Goal: Task Accomplishment & Management: Manage account settings

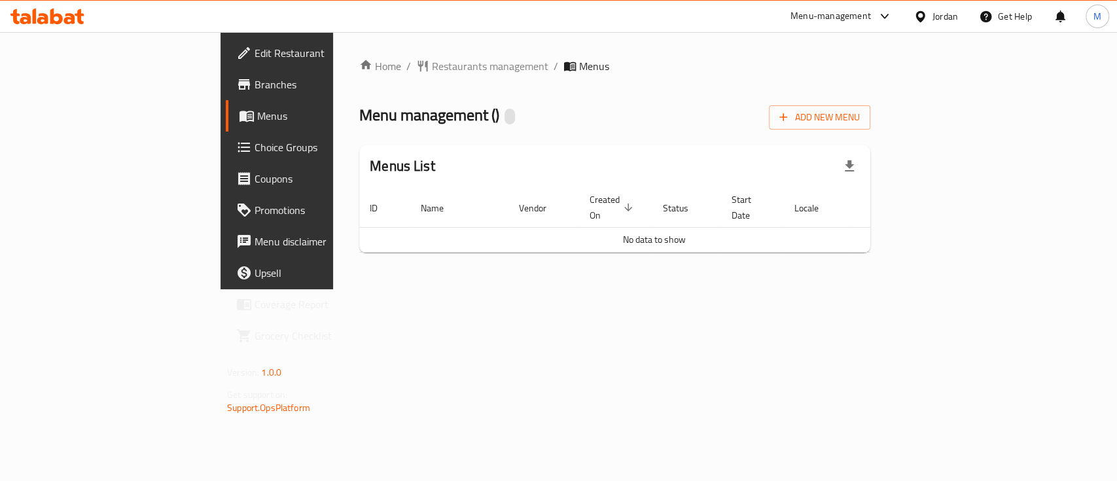
click at [257, 119] on span "Menus" at bounding box center [326, 116] width 139 height 16
click at [255, 85] on span "Branches" at bounding box center [326, 85] width 142 height 16
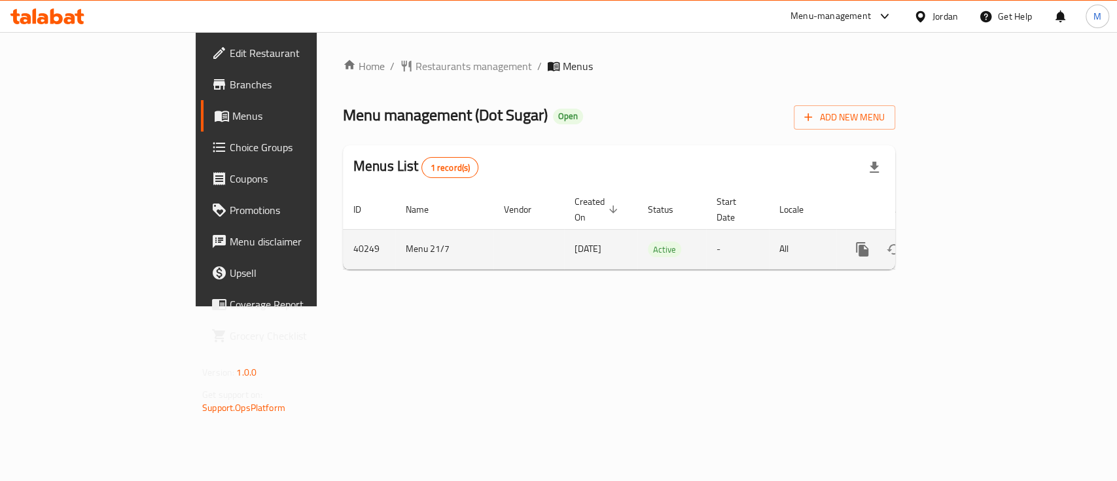
click at [973, 245] on link "enhanced table" at bounding box center [956, 249] width 31 height 31
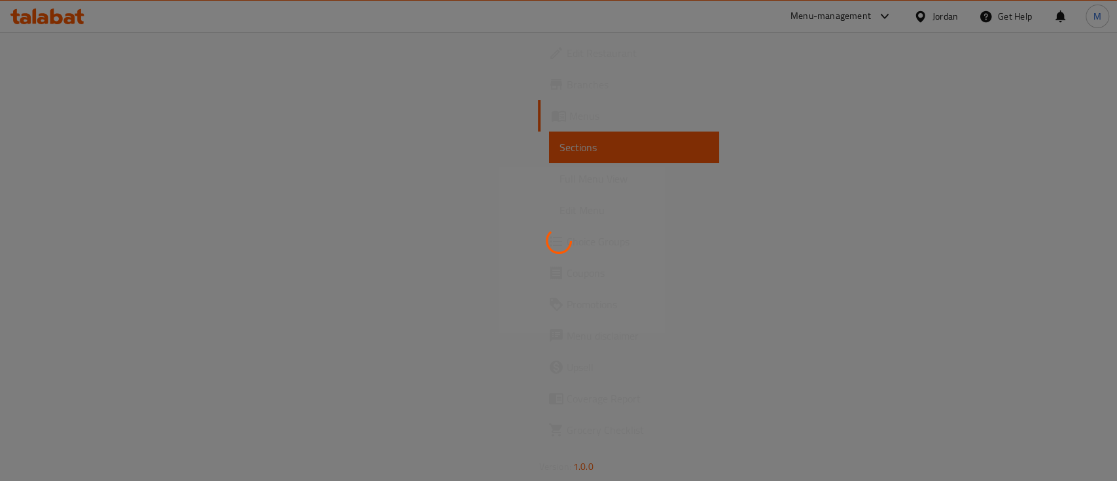
click at [1058, 238] on div at bounding box center [558, 240] width 1117 height 481
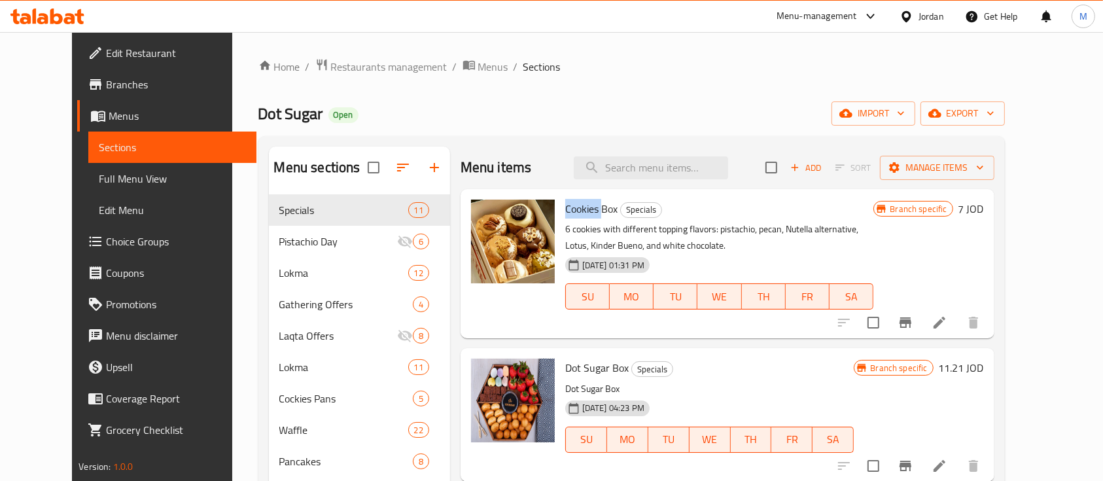
drag, startPoint x: 586, startPoint y: 206, endPoint x: 545, endPoint y: 198, distance: 42.0
click at [560, 197] on div "Cookies Box Specials 6 cookies with different topping flavors: pistachio, pecan…" at bounding box center [719, 263] width 319 height 139
copy span "Cookies"
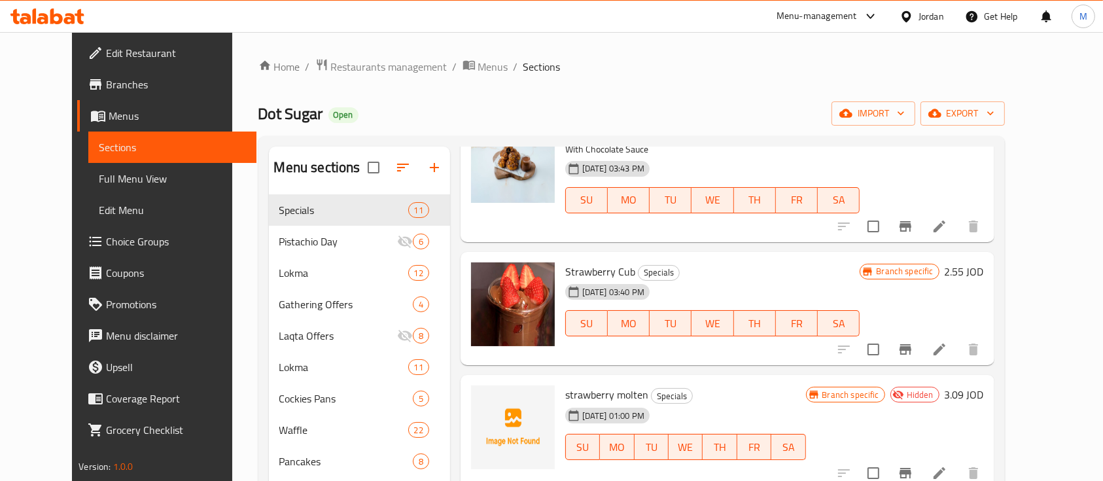
scroll to position [611, 0]
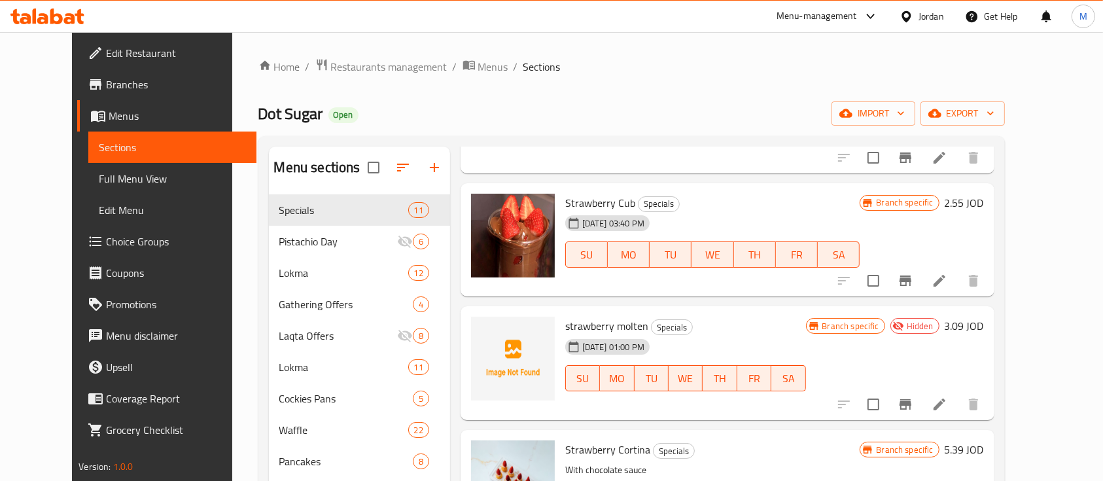
click at [575, 193] on span "Strawberry Cub" at bounding box center [600, 203] width 70 height 20
copy h6 "Strawberry Cub"
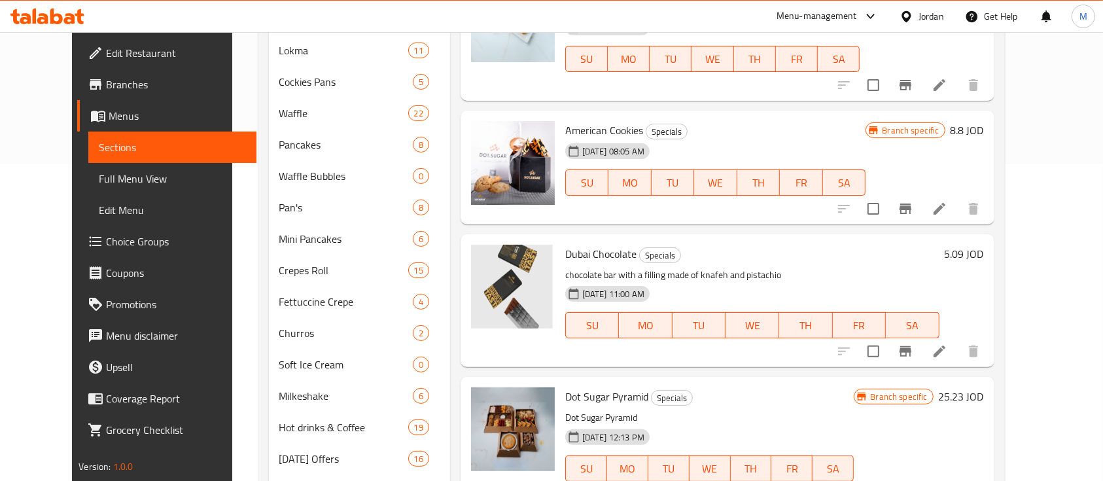
scroll to position [349, 0]
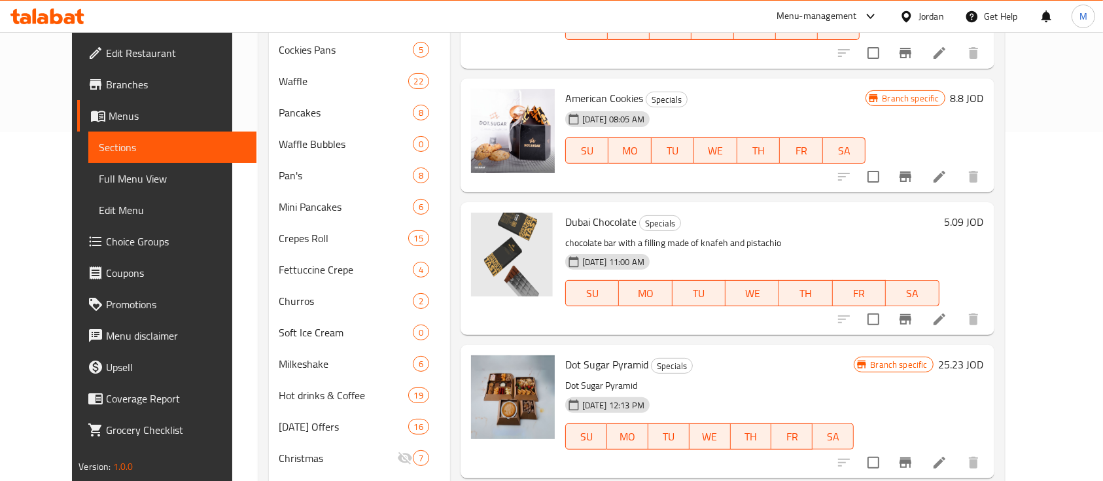
click at [570, 212] on span "Dubai Chocolate" at bounding box center [600, 222] width 71 height 20
copy h6 "Dubai Chocolate"
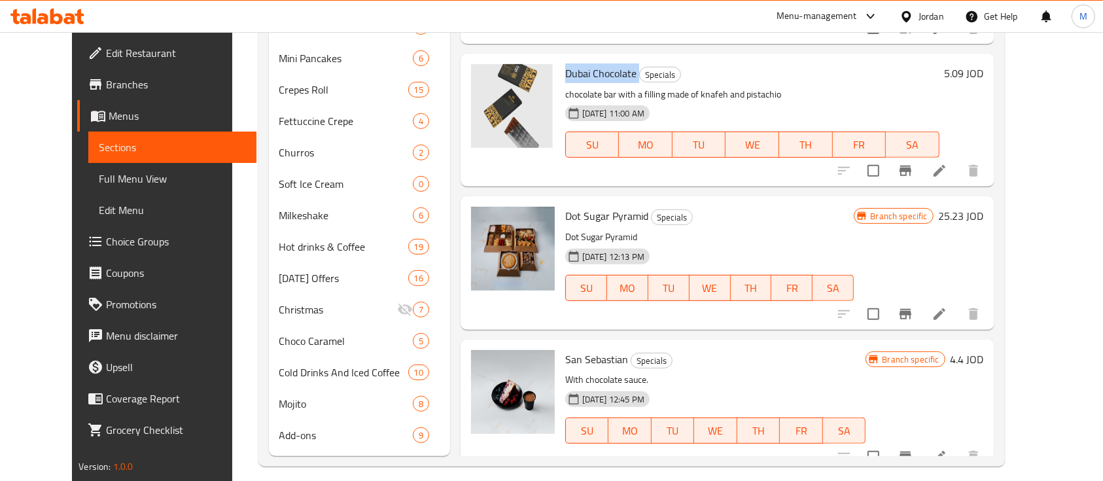
scroll to position [509, 0]
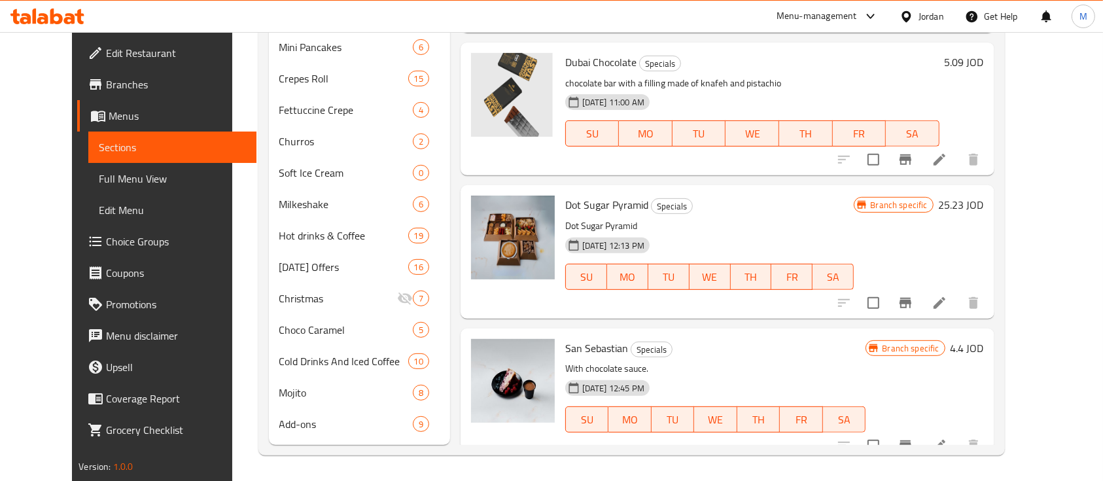
click at [565, 338] on span "San Sebastian" at bounding box center [596, 348] width 63 height 20
copy h6 "San Sebastian"
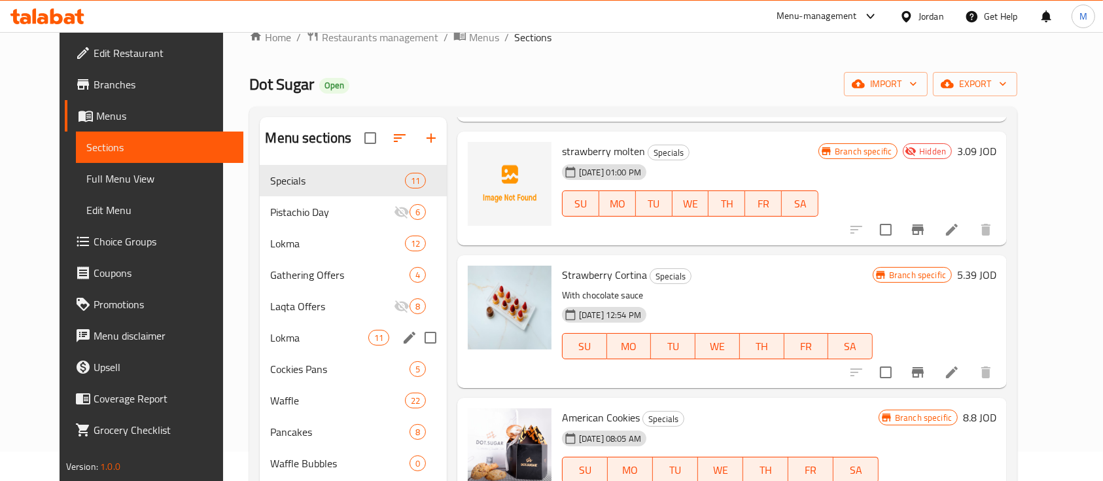
scroll to position [0, 0]
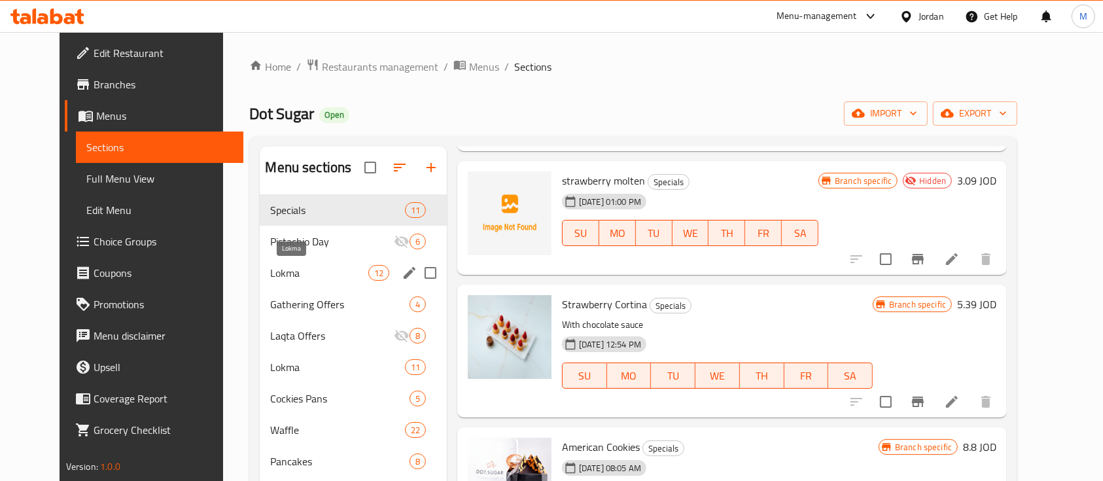
click at [294, 272] on span "Lokma" at bounding box center [319, 273] width 98 height 16
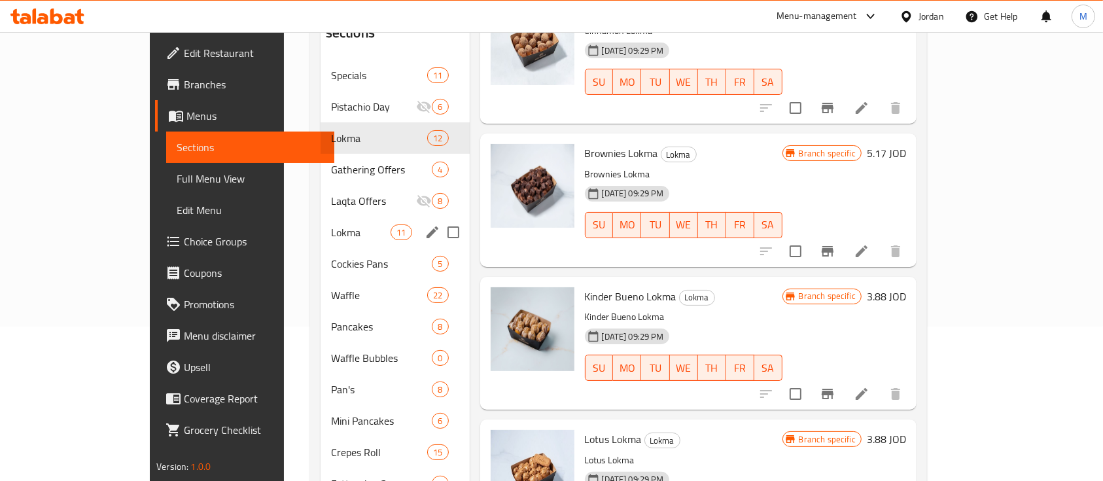
scroll to position [87, 0]
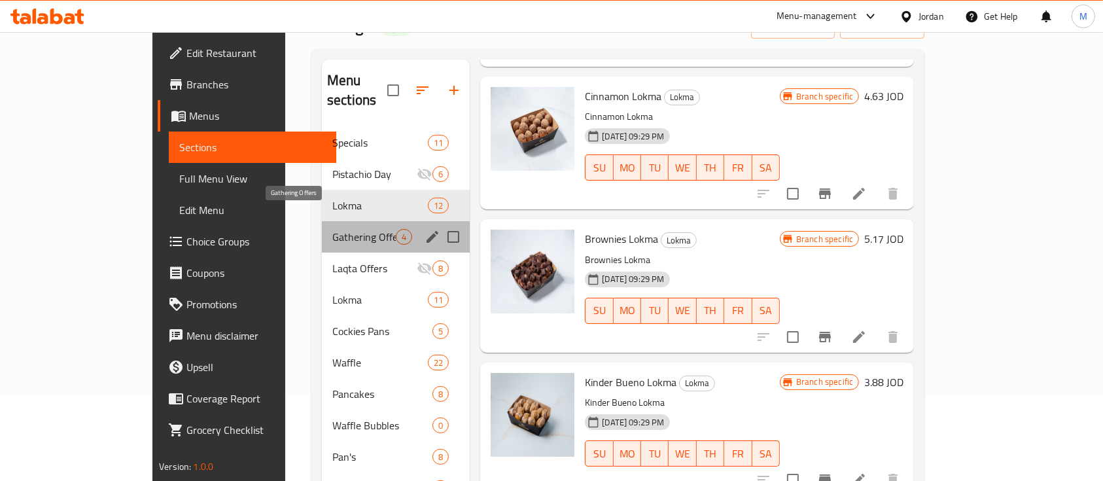
click at [332, 229] on span "Gathering Offers" at bounding box center [363, 237] width 63 height 16
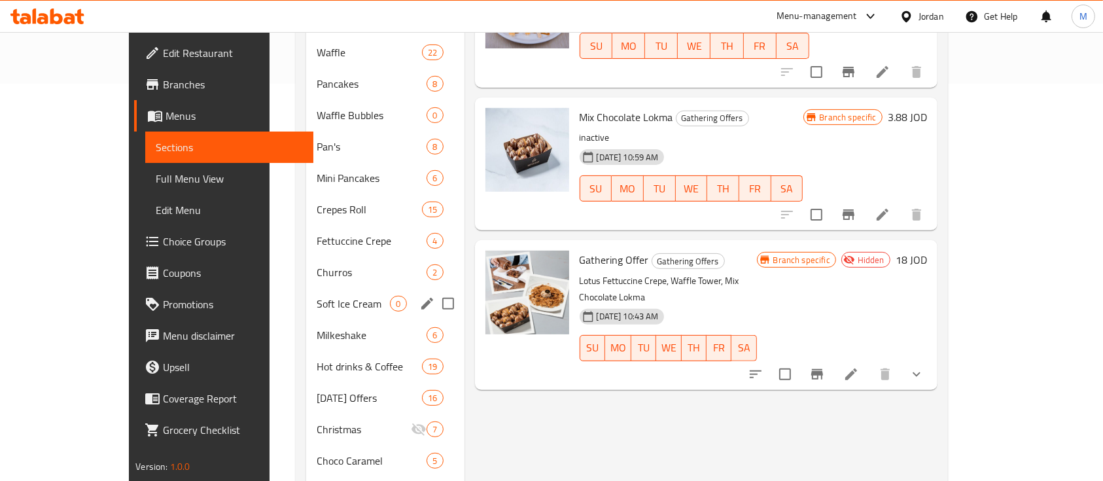
scroll to position [247, 0]
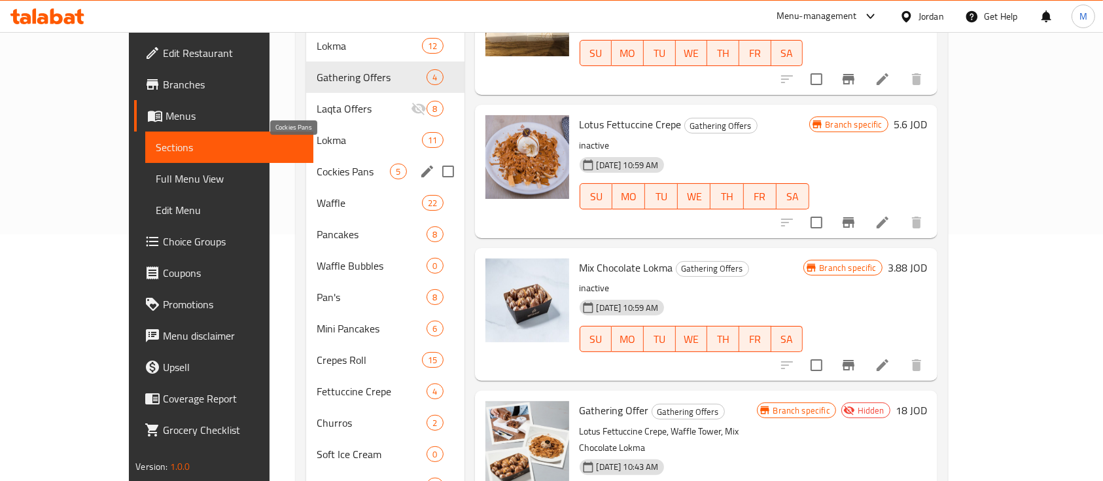
click at [317, 164] on span "Cockies Pans" at bounding box center [353, 172] width 73 height 16
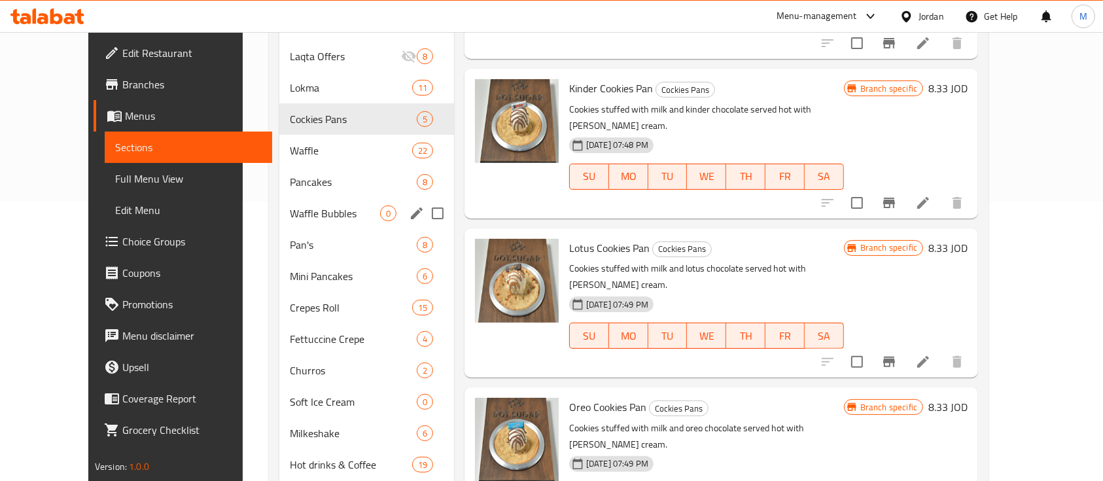
scroll to position [247, 0]
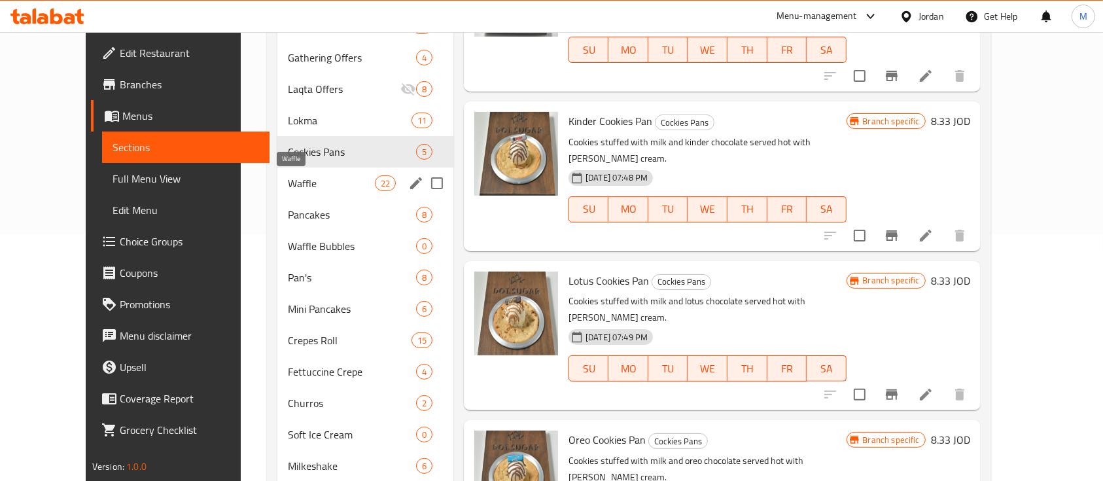
click at [288, 176] on span "Waffle" at bounding box center [331, 183] width 86 height 16
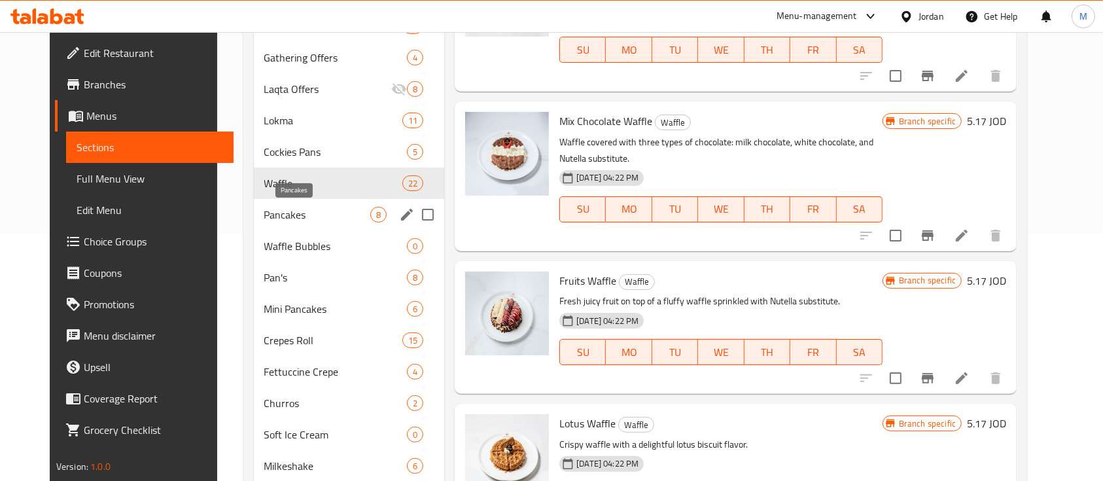
click at [295, 214] on span "Pancakes" at bounding box center [317, 215] width 107 height 16
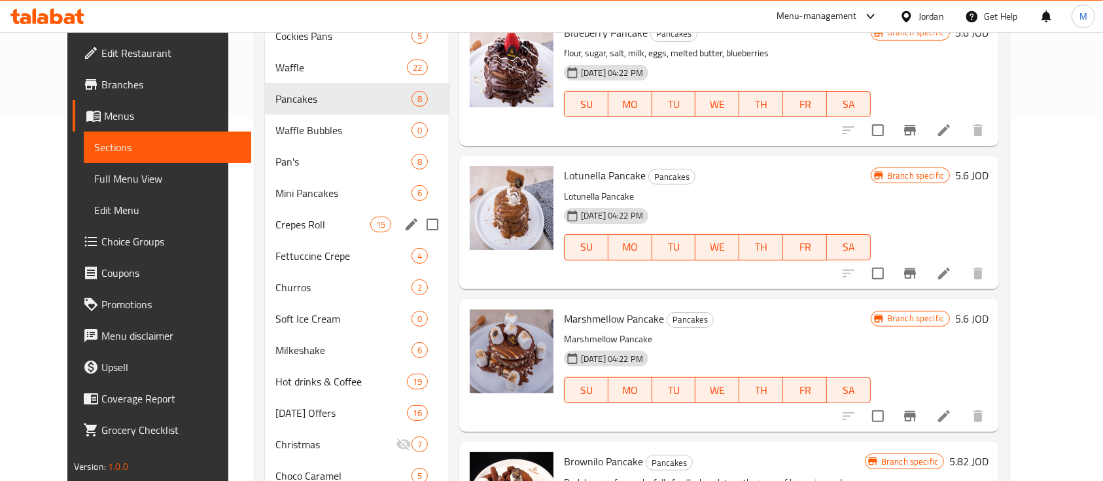
scroll to position [247, 0]
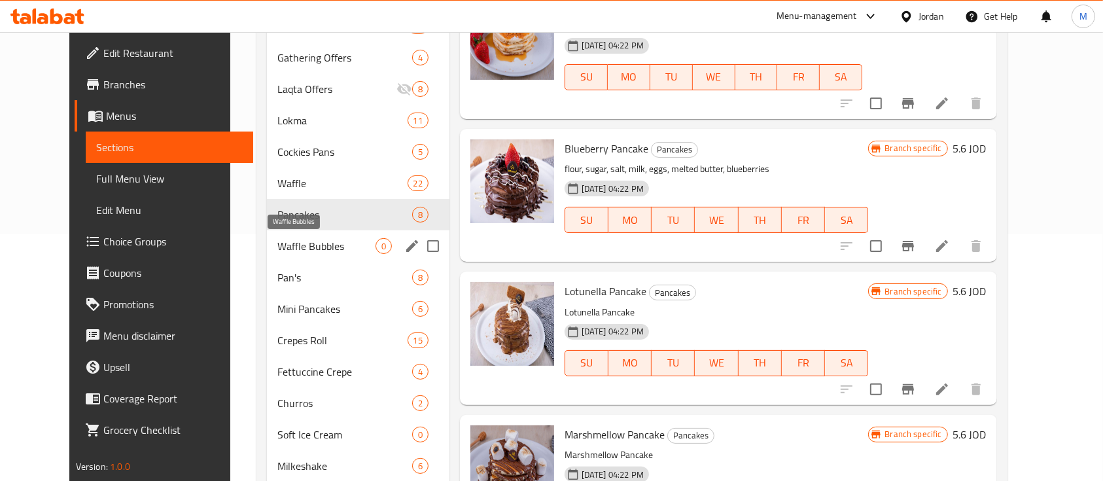
click at [290, 240] on span "Waffle Bubbles" at bounding box center [327, 246] width 98 height 16
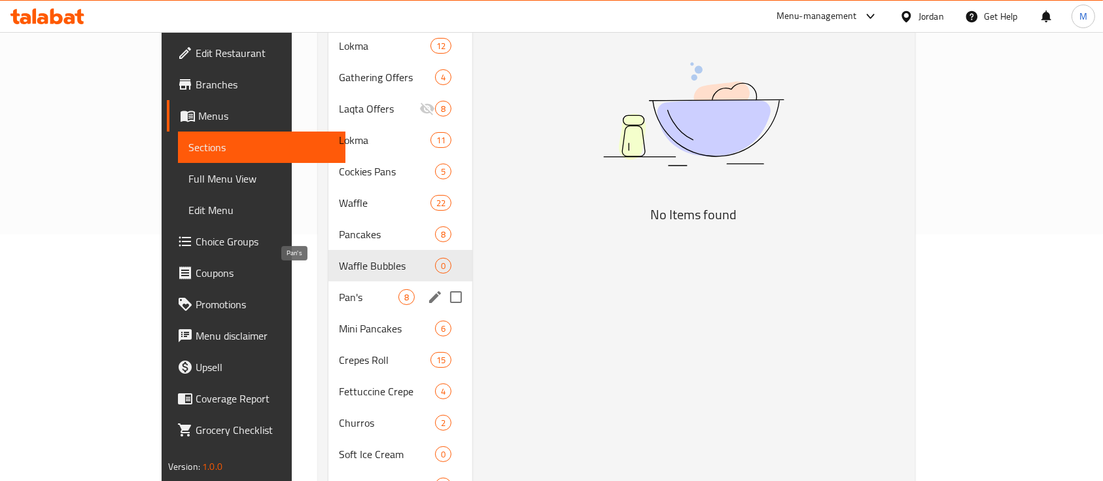
click at [339, 289] on span "Pan's" at bounding box center [369, 297] width 60 height 16
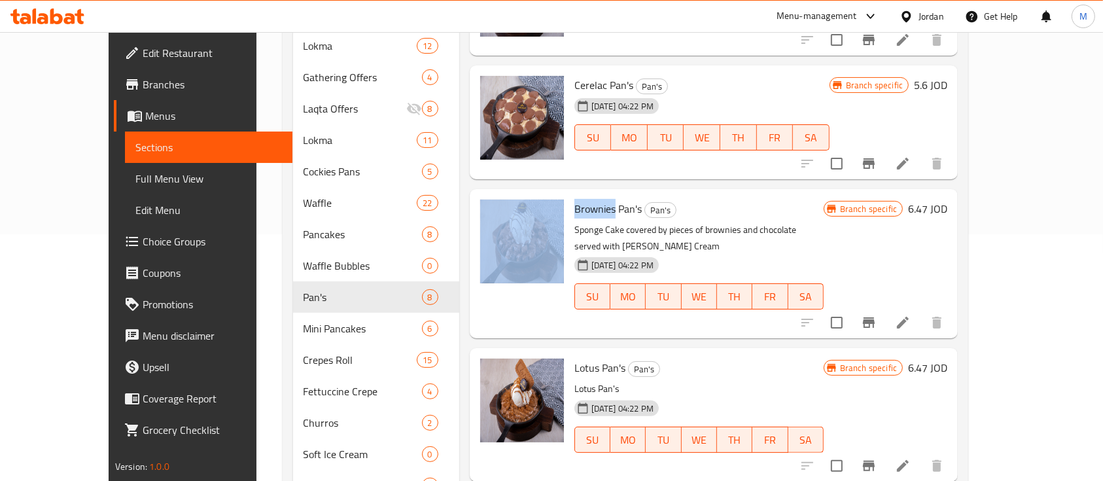
drag, startPoint x: 589, startPoint y: 207, endPoint x: 539, endPoint y: 207, distance: 49.7
click at [539, 207] on div "Brownies Pan's Pan's Sponge Cake covered by pieces of brownies and chocolate se…" at bounding box center [714, 263] width 478 height 139
copy div "Brownies"
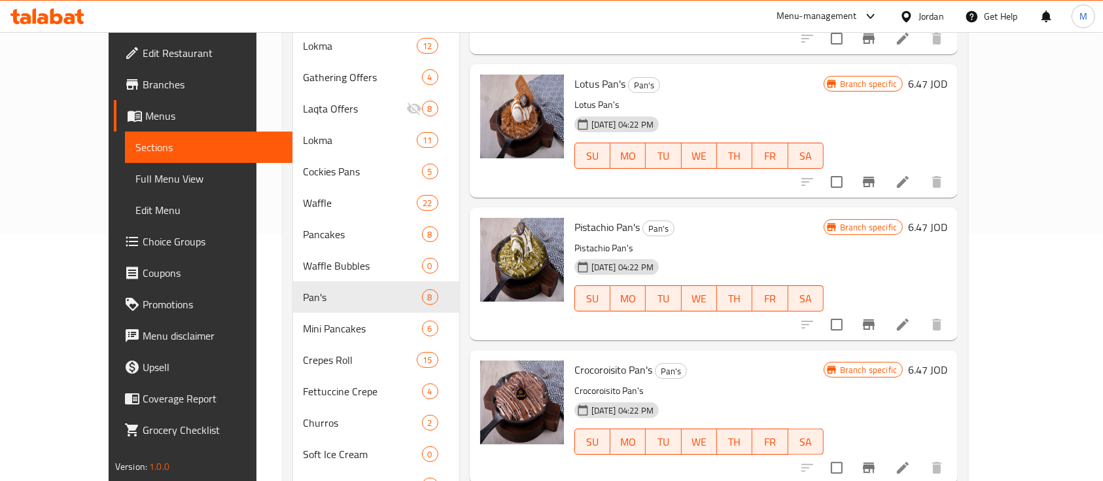
scroll to position [243, 0]
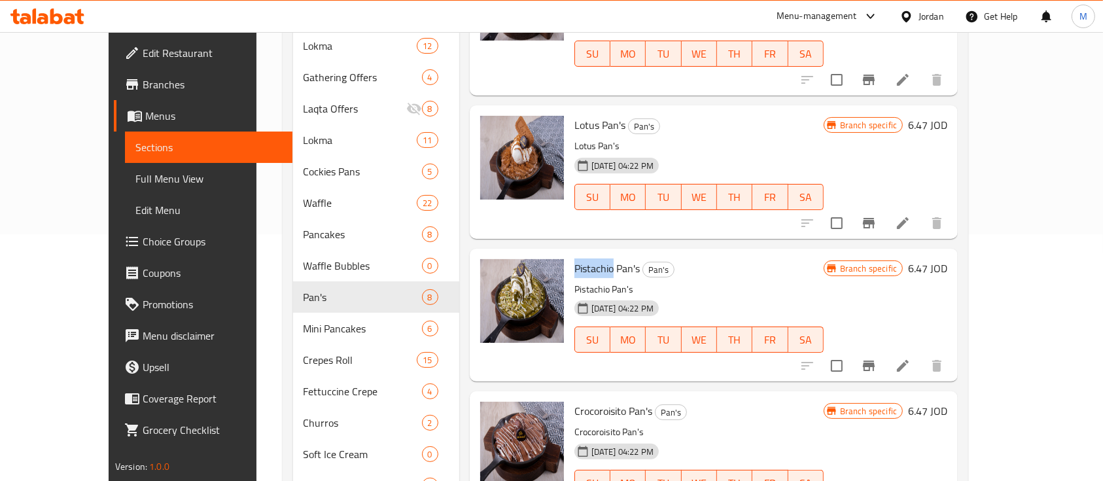
drag, startPoint x: 586, startPoint y: 250, endPoint x: 545, endPoint y: 247, distance: 41.3
click at [569, 254] on div "Pistachio Pan's Pan's Pistachio Pan's 21-07-2019 04:22 PM SU MO TU WE TH FR SA" at bounding box center [699, 315] width 260 height 122
copy span "Pistachio"
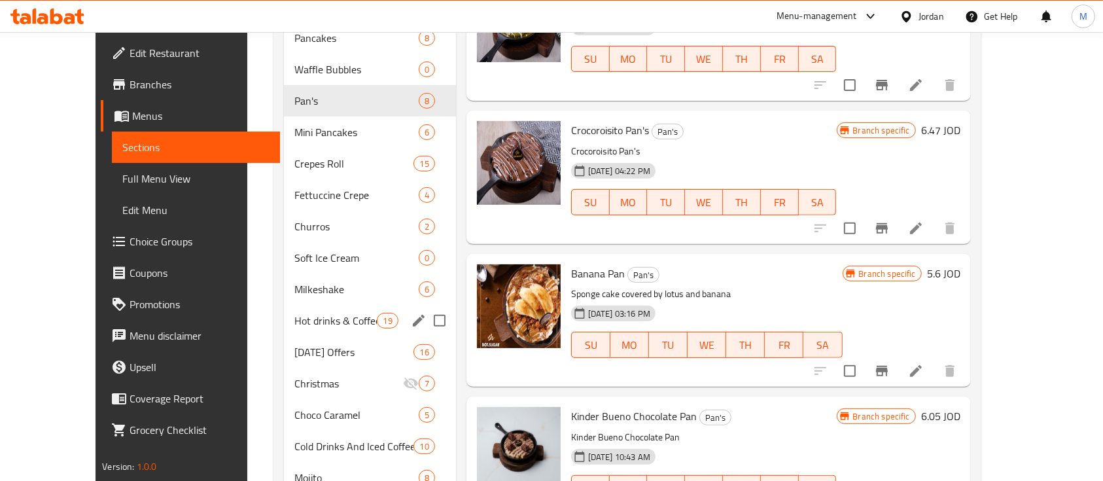
scroll to position [334, 0]
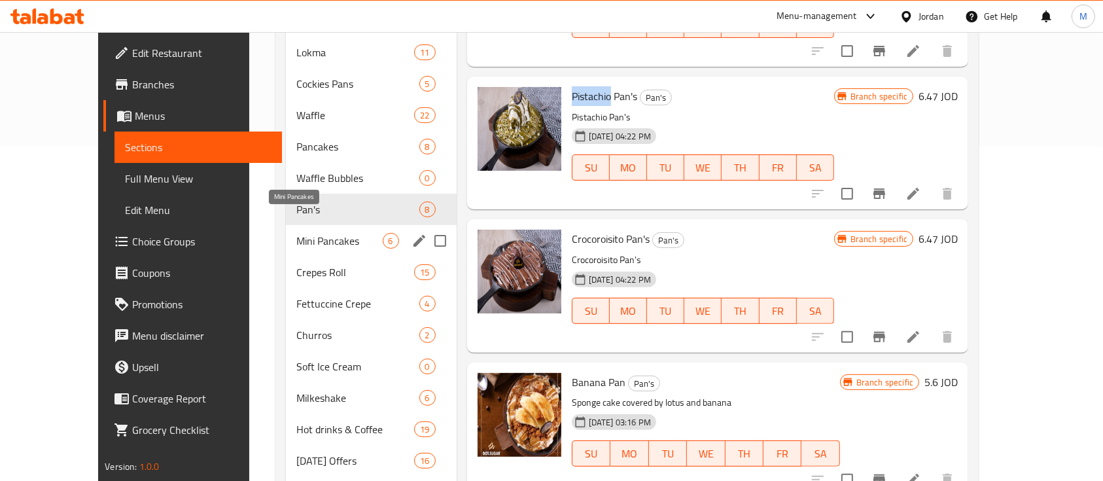
click at [296, 233] on span "Mini Pancakes" at bounding box center [339, 241] width 86 height 16
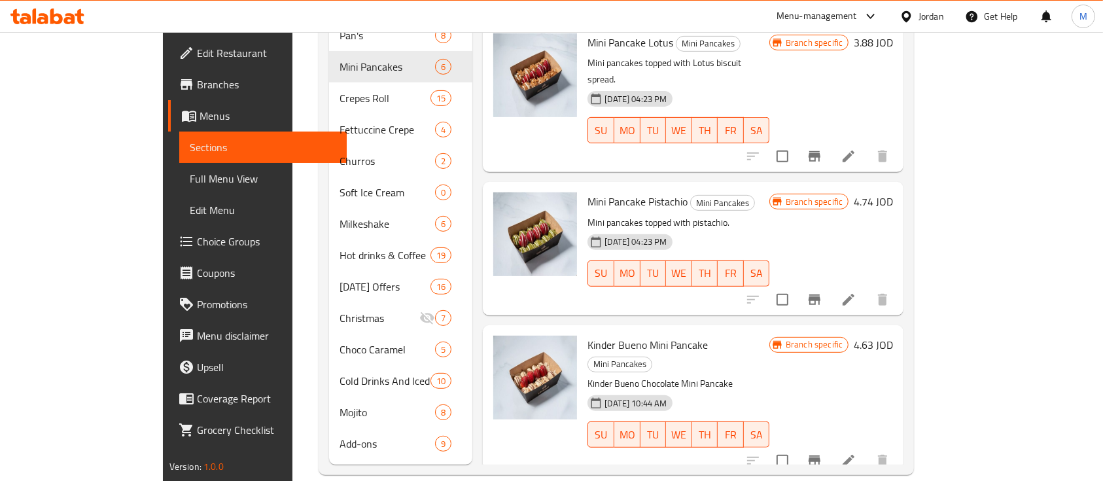
scroll to position [160, 0]
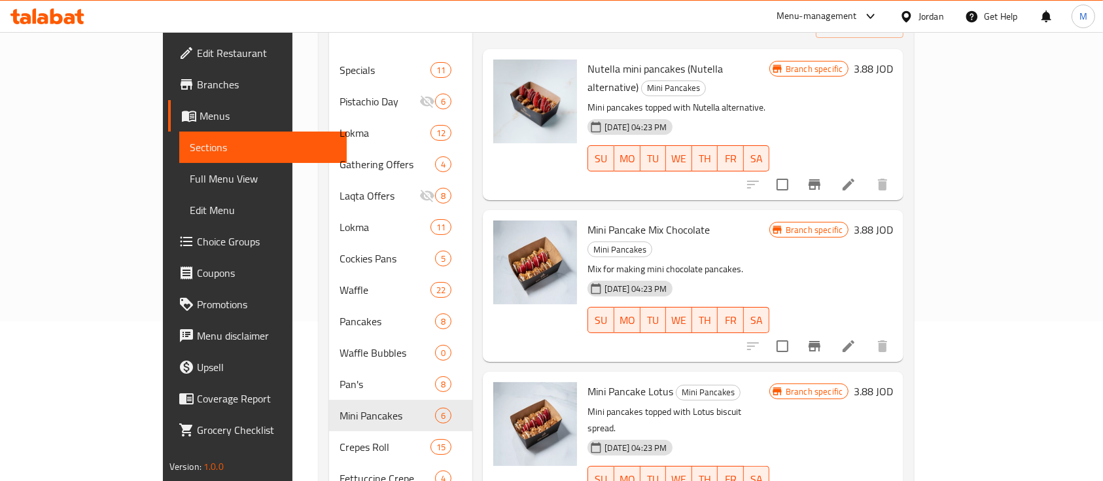
click at [821, 16] on div "Menu-management" at bounding box center [817, 17] width 81 height 16
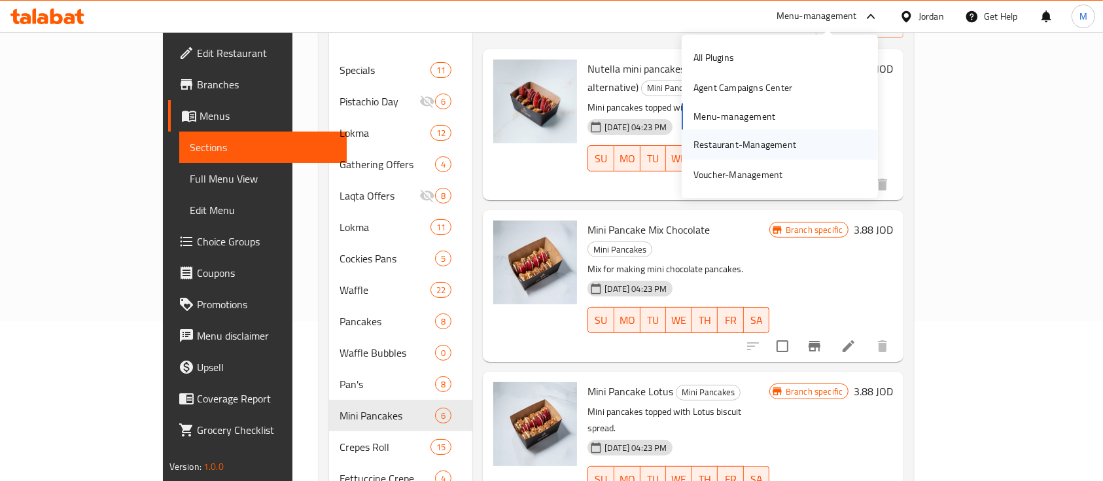
click at [780, 143] on div "Restaurant-Management" at bounding box center [745, 144] width 103 height 14
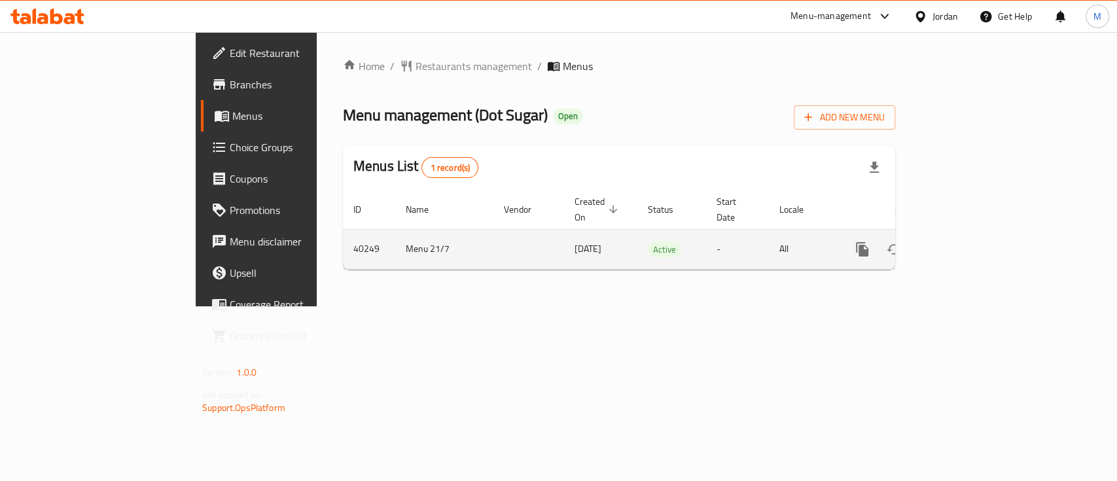
click at [965, 242] on icon "enhanced table" at bounding box center [957, 250] width 16 height 16
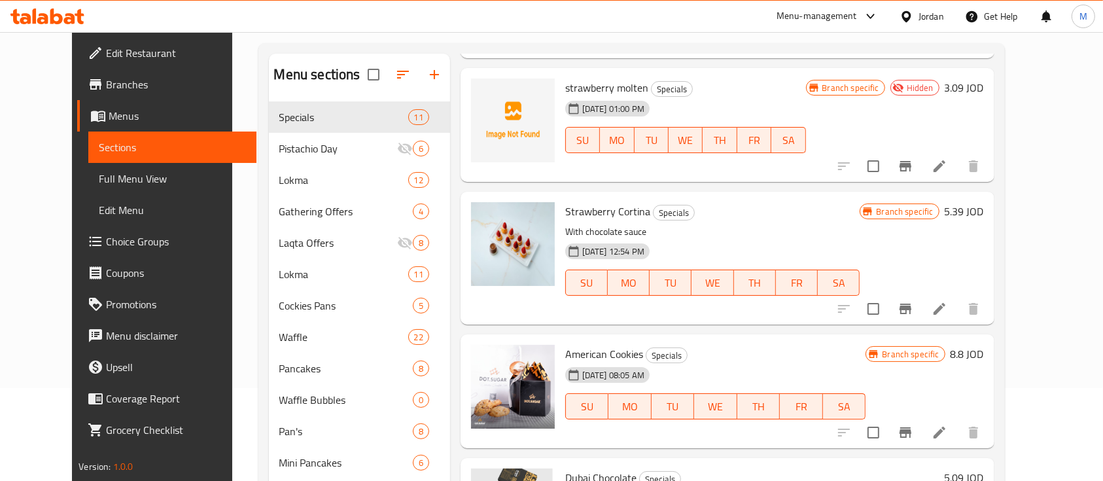
scroll to position [174, 0]
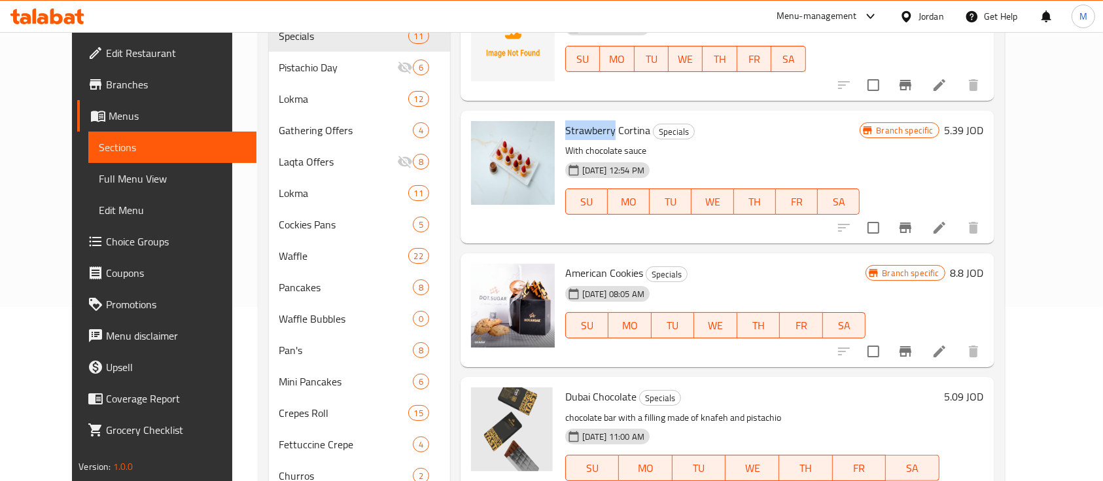
drag, startPoint x: 594, startPoint y: 118, endPoint x: 548, endPoint y: 112, distance: 46.8
click at [565, 120] on span "Strawberry Cortina" at bounding box center [607, 130] width 85 height 20
copy span "Strawberry"
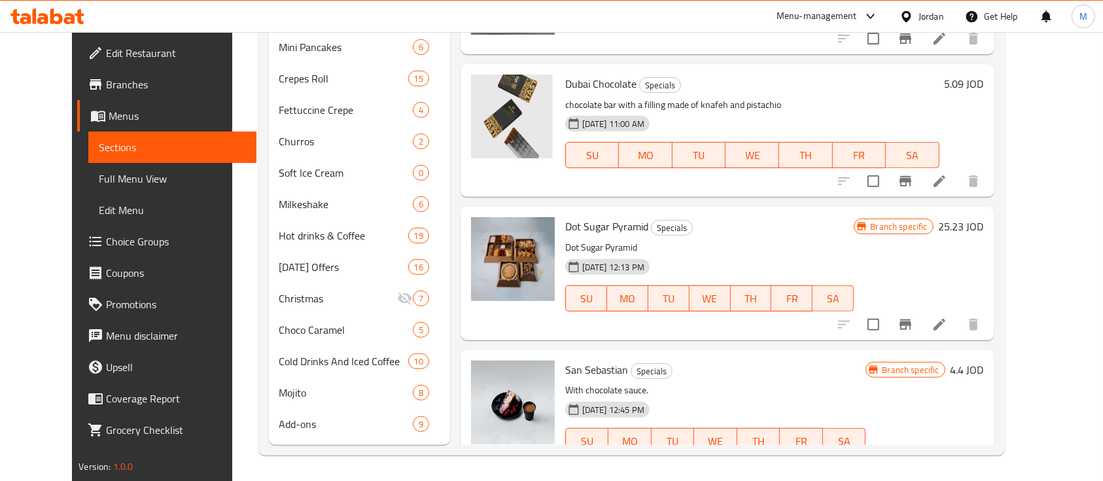
scroll to position [756, 0]
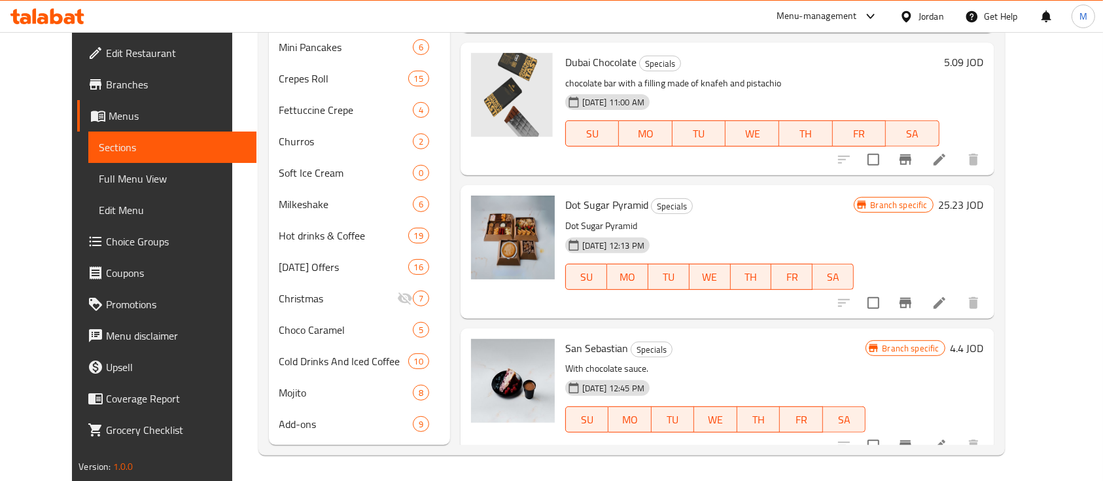
click at [571, 338] on span "San Sebastian" at bounding box center [596, 348] width 63 height 20
copy h6 "San Sebastian"
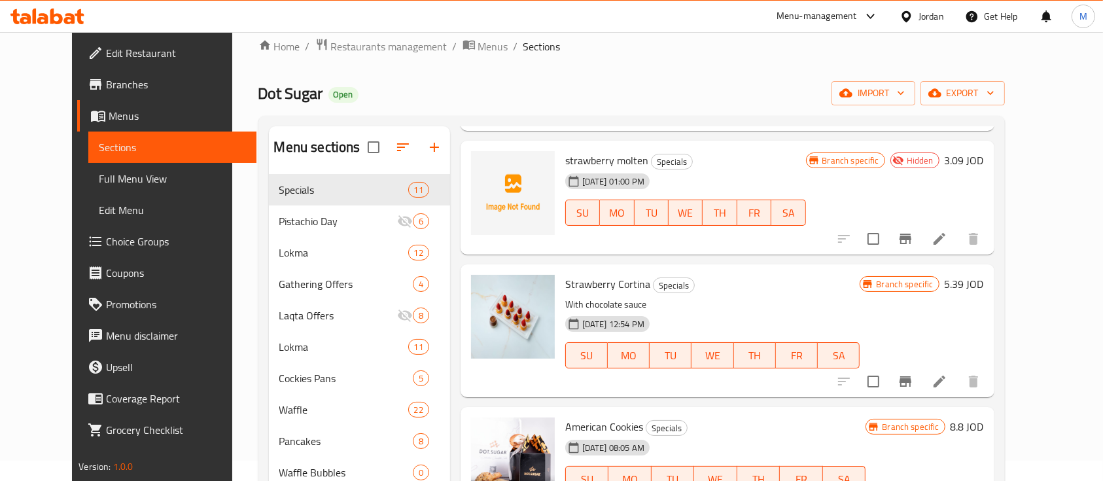
scroll to position [0, 0]
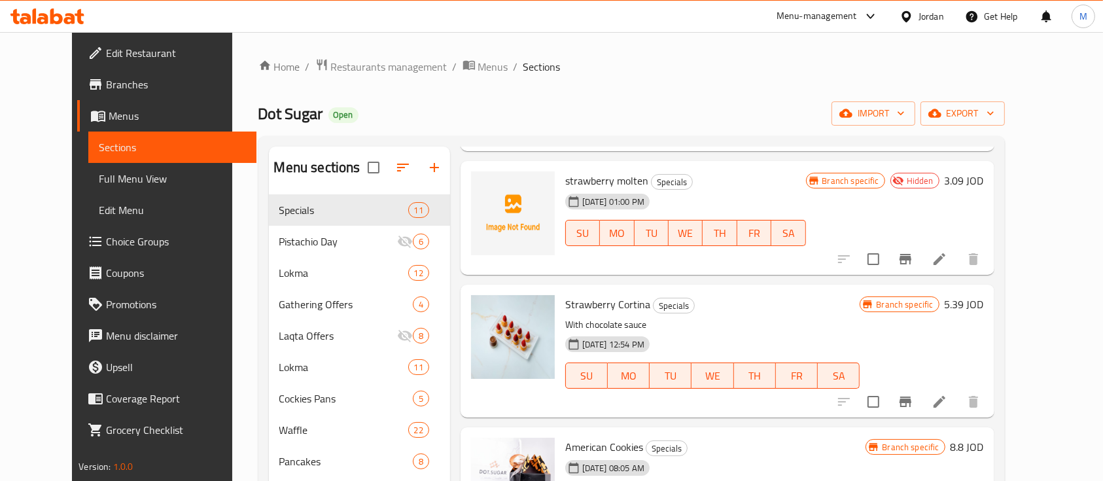
click at [790, 21] on div "Menu-management" at bounding box center [817, 17] width 81 height 16
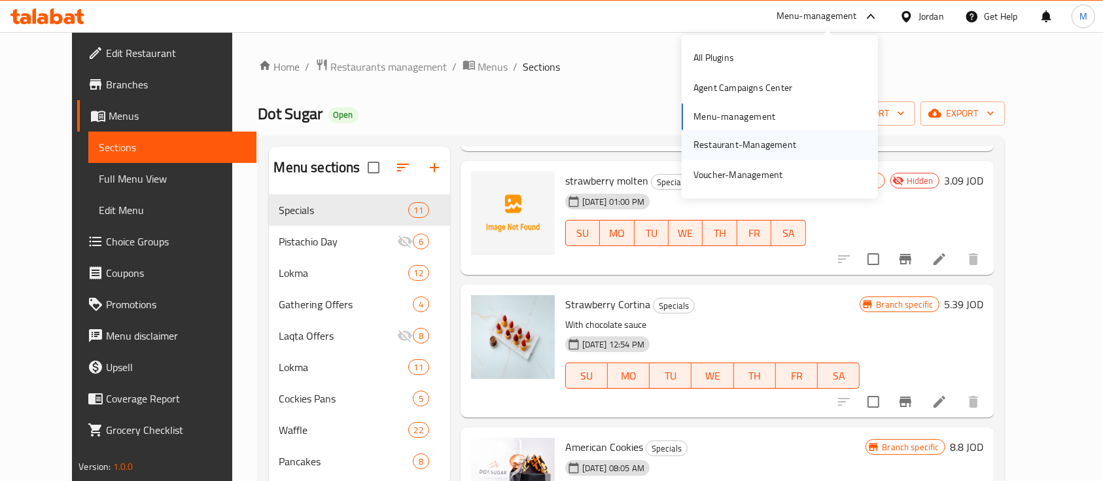
click at [764, 150] on div "Restaurant-Management" at bounding box center [745, 144] width 103 height 14
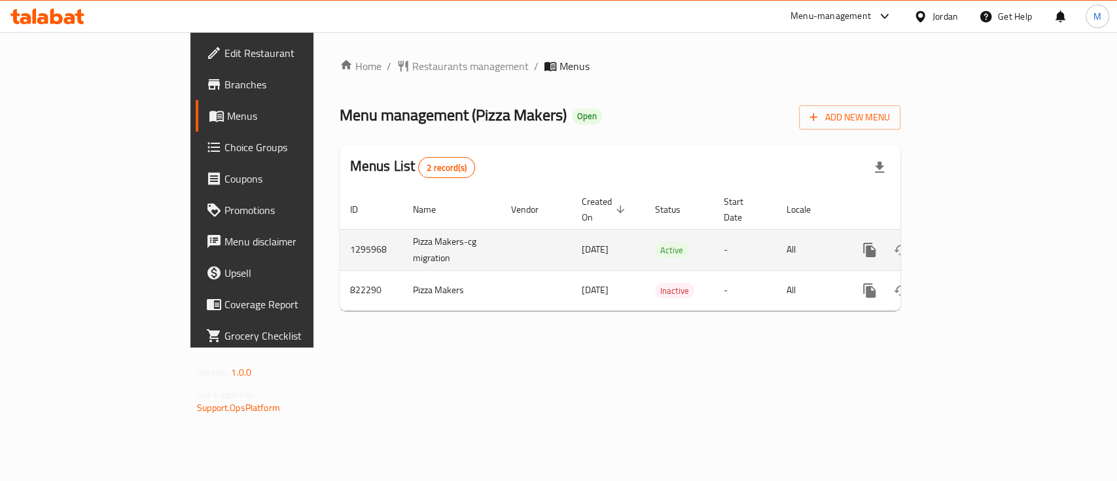
click at [972, 242] on icon "enhanced table" at bounding box center [964, 250] width 16 height 16
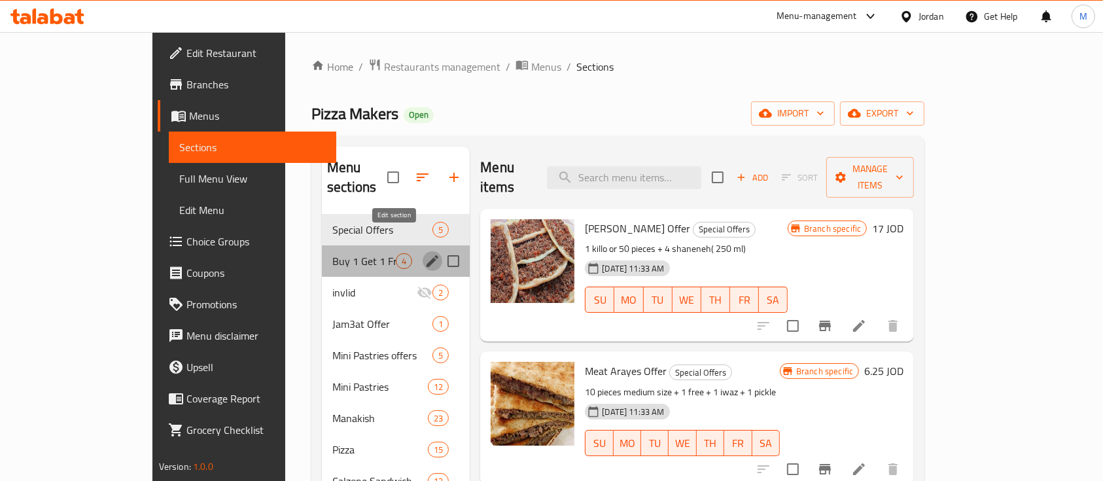
click at [427, 255] on icon "edit" at bounding box center [433, 261] width 12 height 12
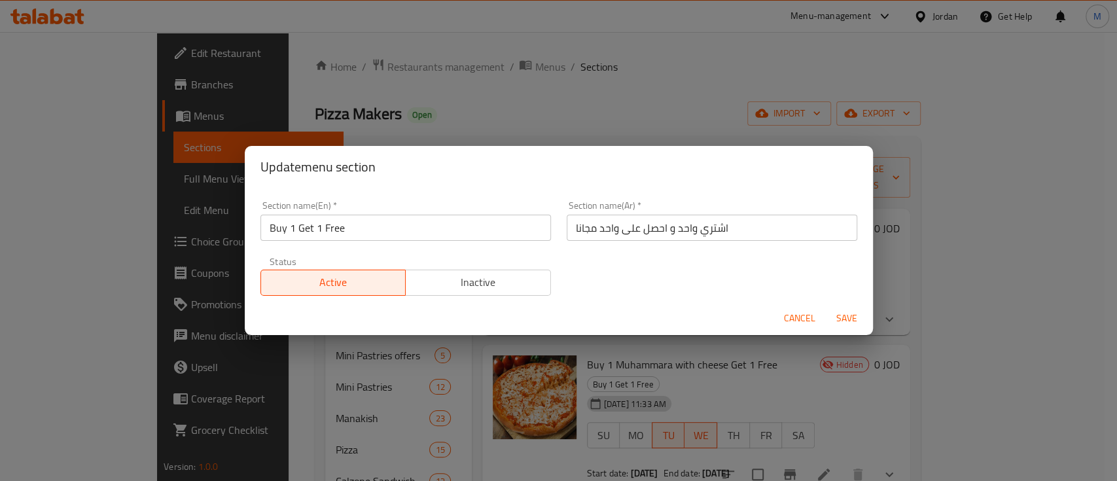
click at [463, 277] on span "Inactive" at bounding box center [478, 282] width 135 height 19
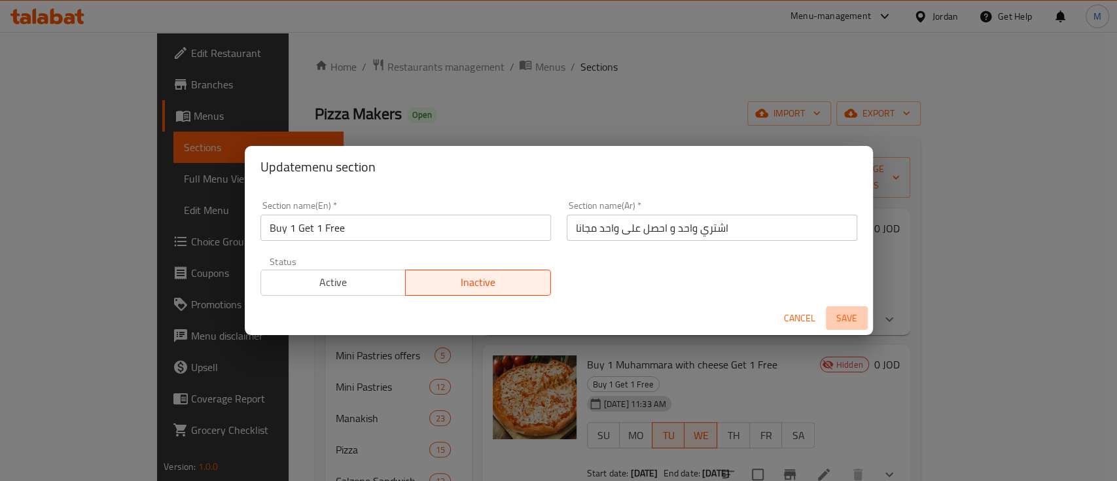
click at [856, 322] on span "Save" at bounding box center [846, 318] width 31 height 16
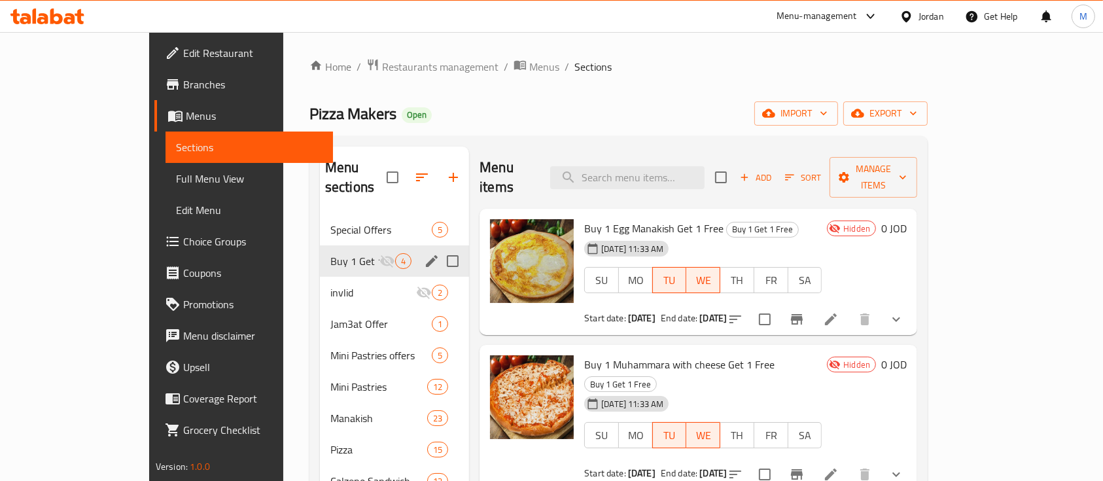
click at [827, 21] on div "Menu-management" at bounding box center [817, 17] width 81 height 16
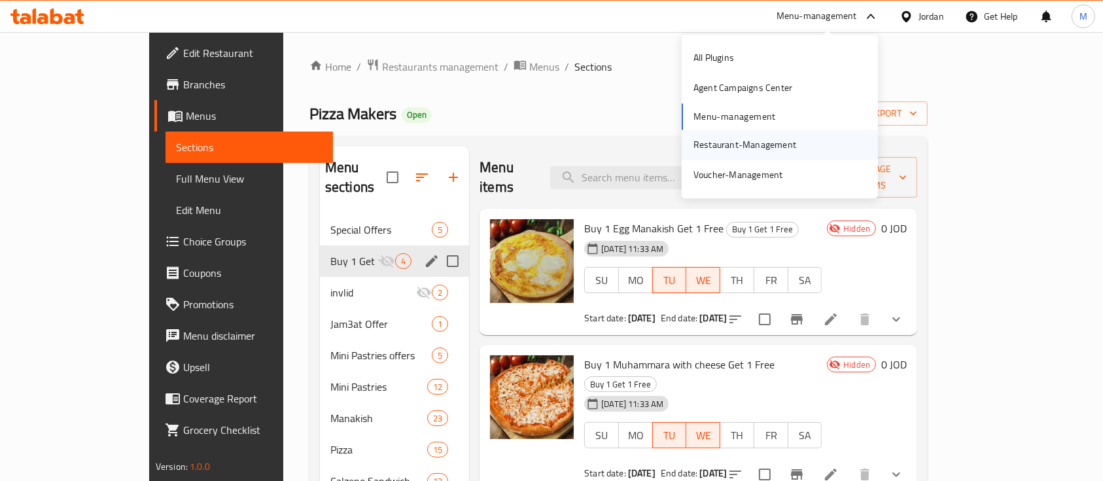
click at [771, 145] on div "Restaurant-Management" at bounding box center [745, 144] width 103 height 14
